Goal: Transaction & Acquisition: Book appointment/travel/reservation

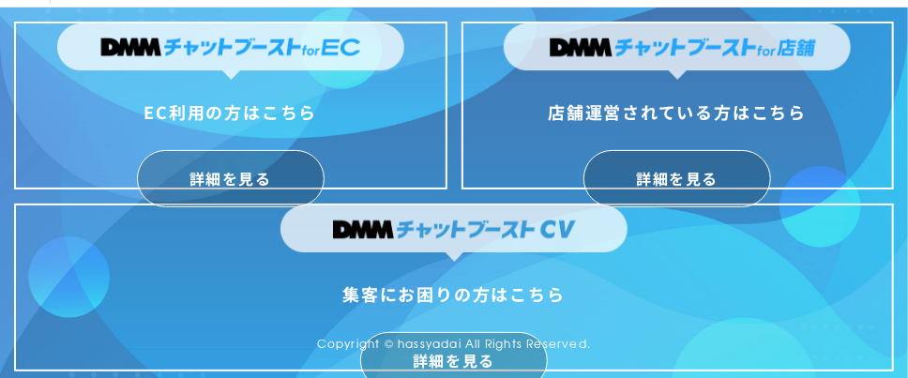
scroll to position [40, 0]
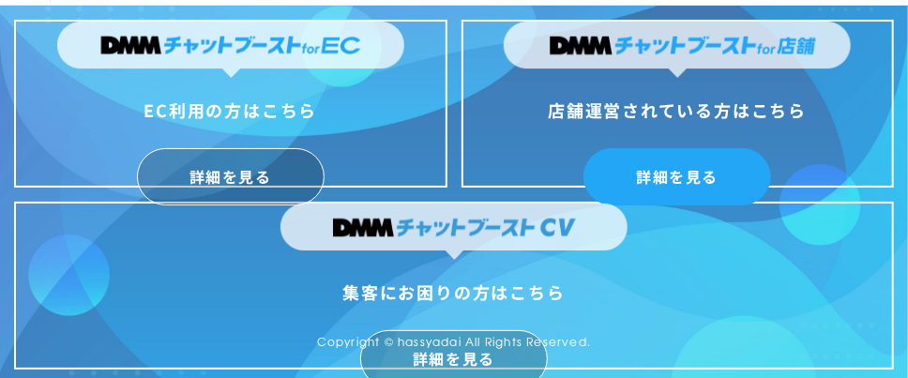
click at [670, 166] on link "詳細を見る" at bounding box center [677, 176] width 188 height 57
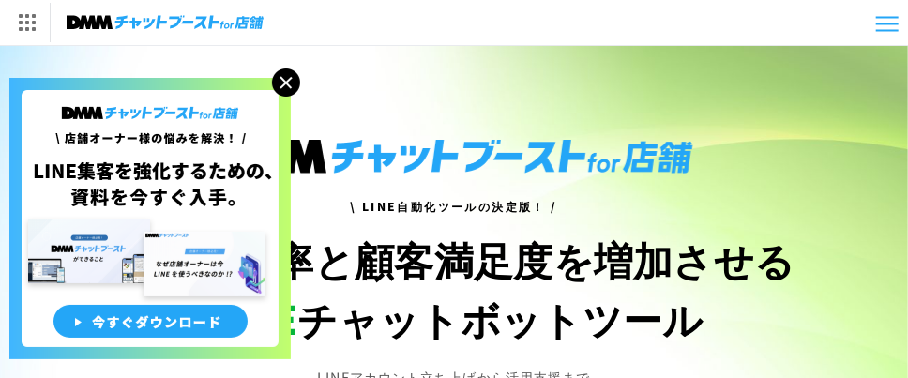
click at [294, 85] on img at bounding box center [286, 82] width 28 height 28
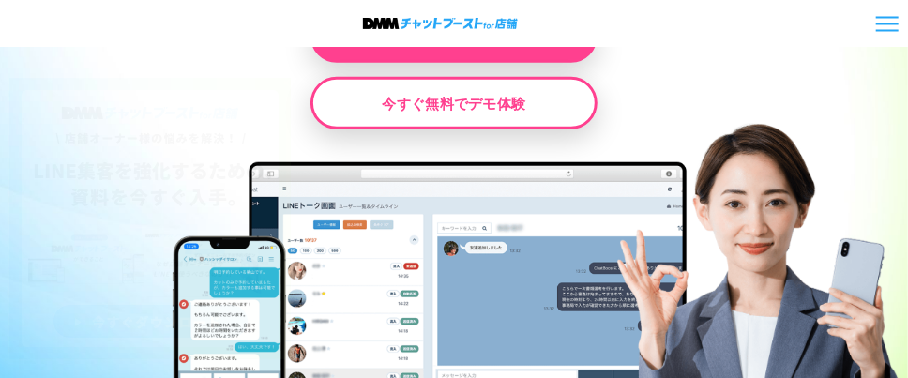
scroll to position [569, 0]
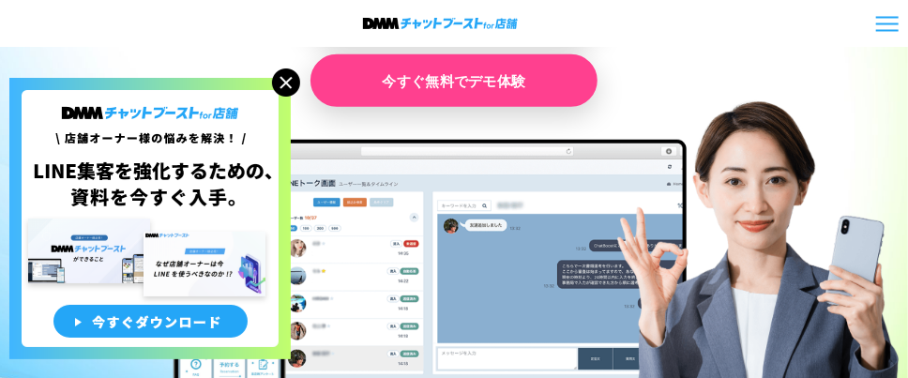
click at [525, 88] on link "今すぐ無料でデモ体験" at bounding box center [453, 80] width 287 height 53
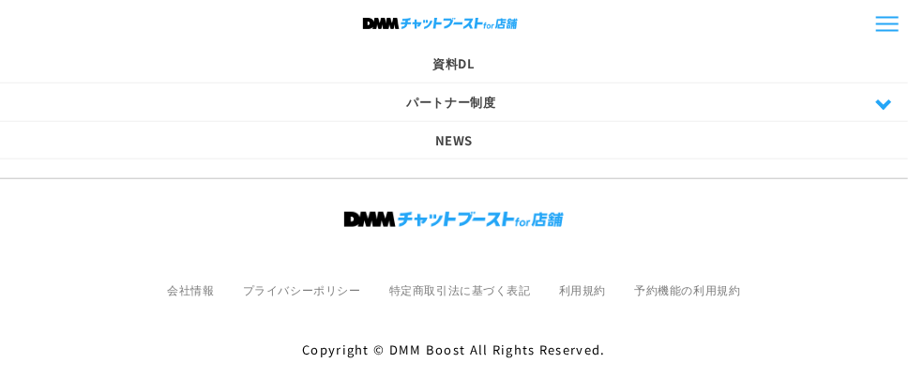
scroll to position [3294, 0]
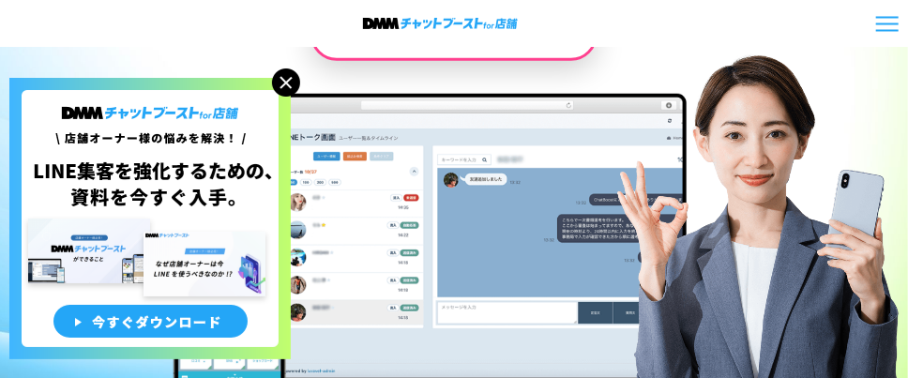
scroll to position [569, 0]
